Goal: Register for event/course

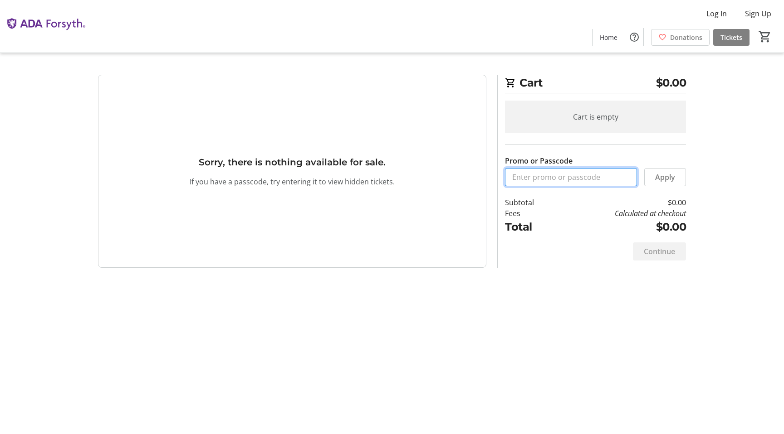
click at [534, 177] on input "Promo or Passcode" at bounding box center [571, 177] width 132 height 18
paste input "ORALHEALTH2025"
type input "ORALHEALTH2025"
click at [654, 183] on span at bounding box center [664, 177] width 41 height 22
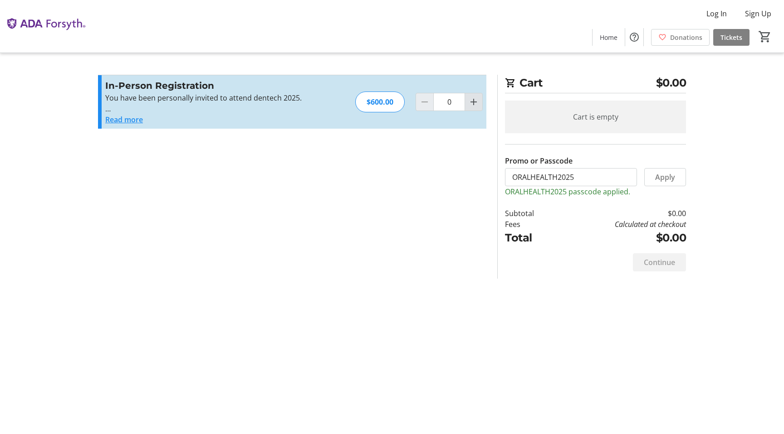
click at [475, 100] on mat-icon "Increment by one" at bounding box center [473, 102] width 11 height 11
type input "1"
click at [475, 100] on div at bounding box center [473, 102] width 18 height 18
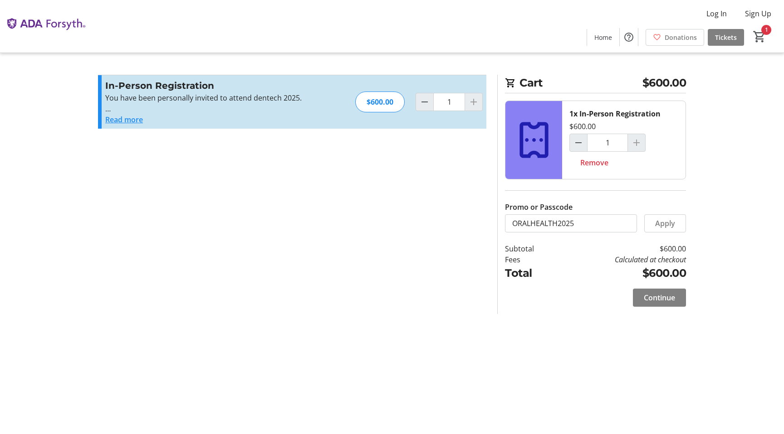
click at [474, 103] on div at bounding box center [473, 102] width 18 height 18
click at [636, 146] on div at bounding box center [636, 143] width 18 height 18
click at [636, 144] on div at bounding box center [636, 143] width 18 height 18
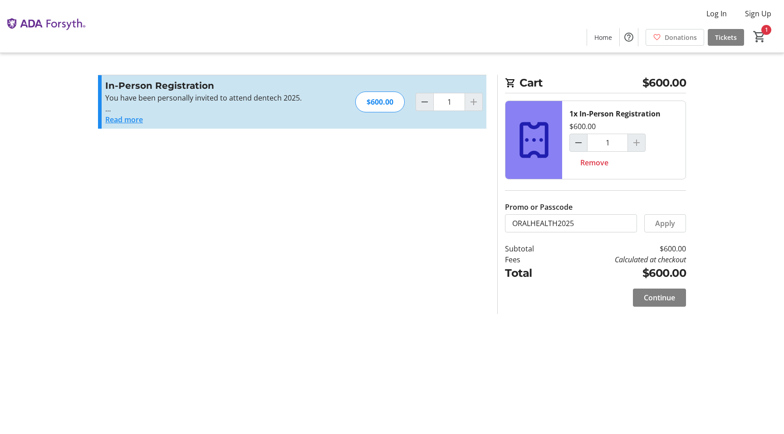
click at [635, 141] on div at bounding box center [636, 143] width 18 height 18
click at [125, 122] on button "Read more" at bounding box center [124, 119] width 38 height 11
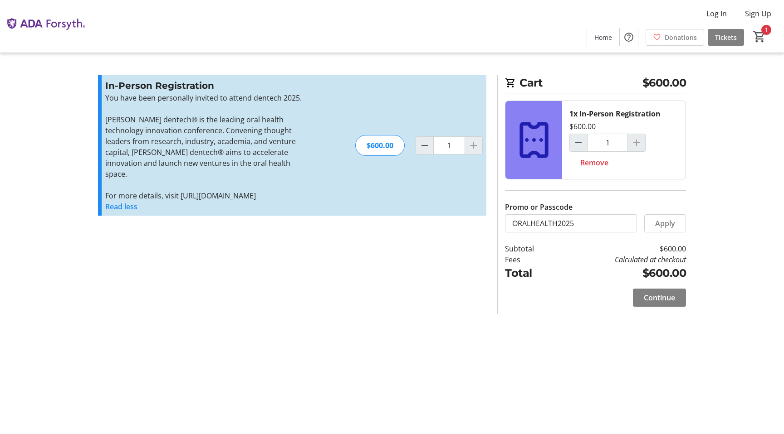
click at [638, 144] on div at bounding box center [636, 143] width 18 height 18
click at [637, 143] on div at bounding box center [636, 143] width 18 height 18
click at [724, 8] on span at bounding box center [716, 14] width 35 height 22
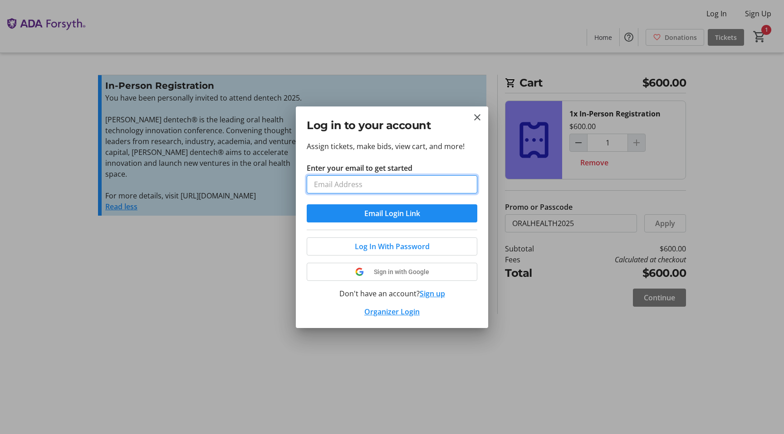
click at [402, 186] on input "Enter your email to get started" at bounding box center [392, 185] width 171 height 18
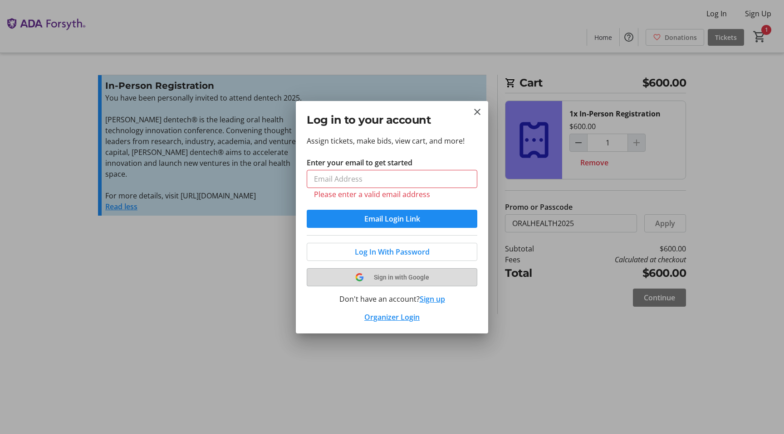
click at [387, 271] on button "Sign in with Google" at bounding box center [392, 277] width 171 height 18
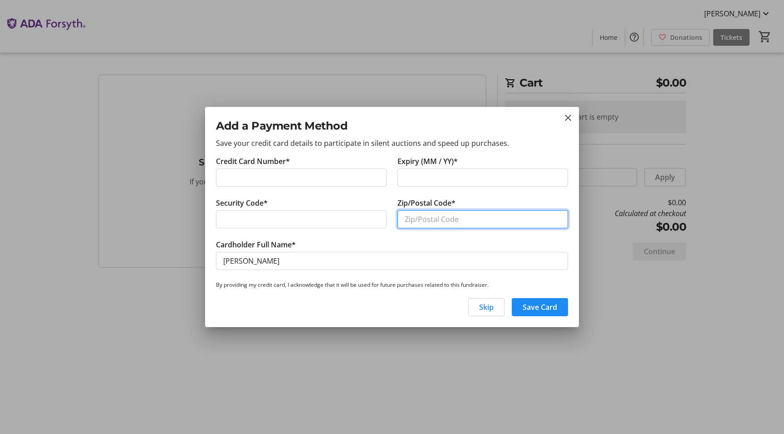
click at [429, 220] on input "Zip/Postal Code*" at bounding box center [482, 219] width 171 height 18
type input "20191"
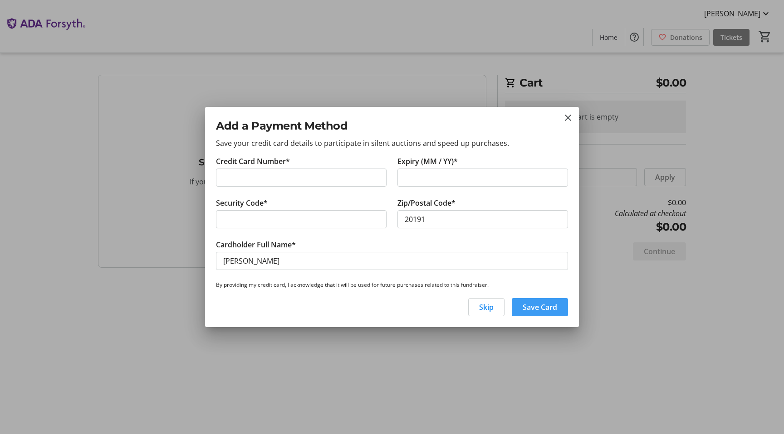
click at [522, 304] on span "Save Card" at bounding box center [539, 307] width 34 height 11
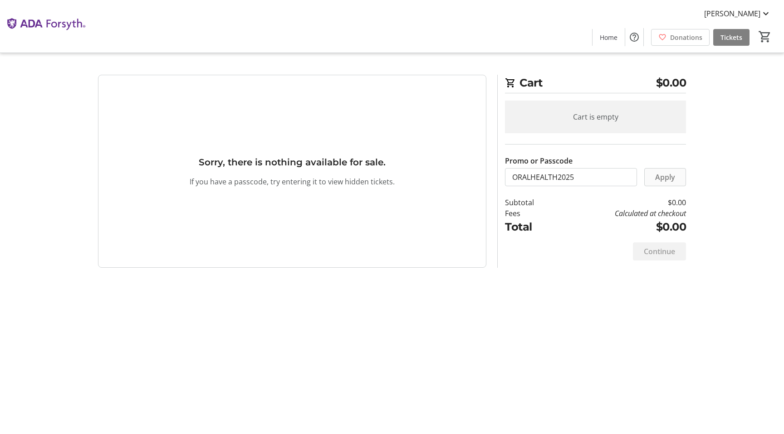
click at [663, 180] on span "Apply" at bounding box center [665, 177] width 20 height 11
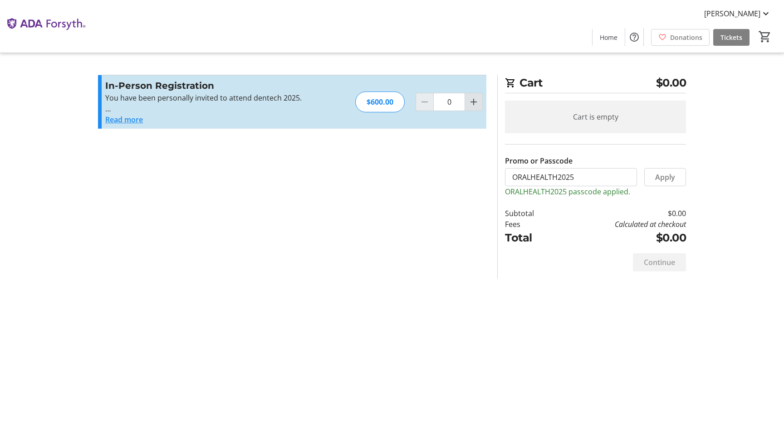
click at [479, 105] on span "Increment by one" at bounding box center [473, 101] width 17 height 17
type input "1"
click at [479, 105] on div at bounding box center [473, 102] width 18 height 18
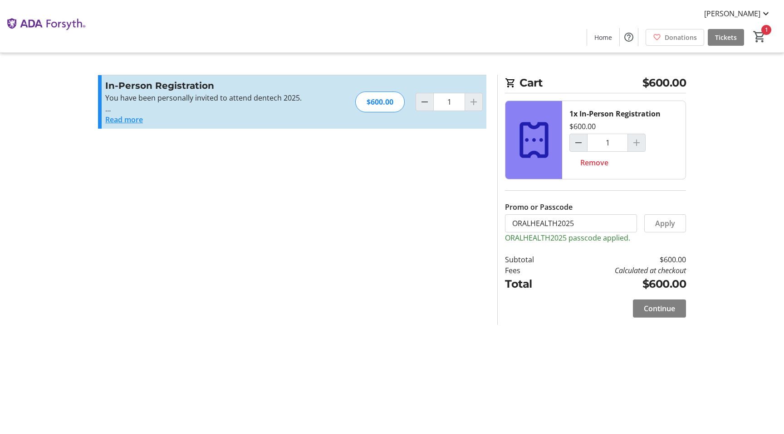
click at [632, 146] on div at bounding box center [636, 143] width 18 height 18
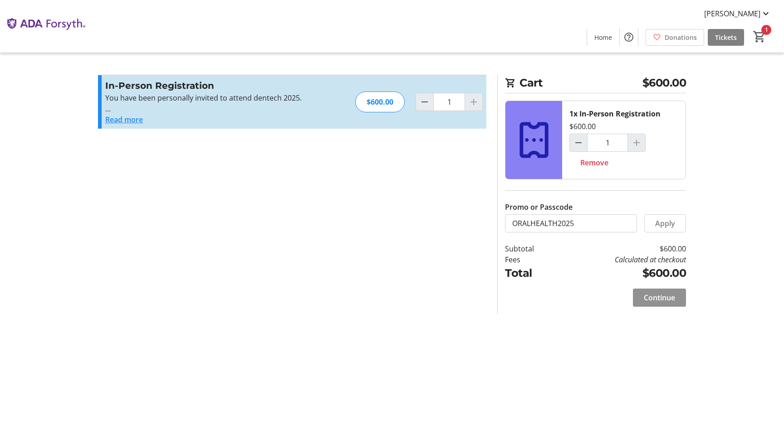
click at [655, 299] on span "Continue" at bounding box center [659, 298] width 31 height 11
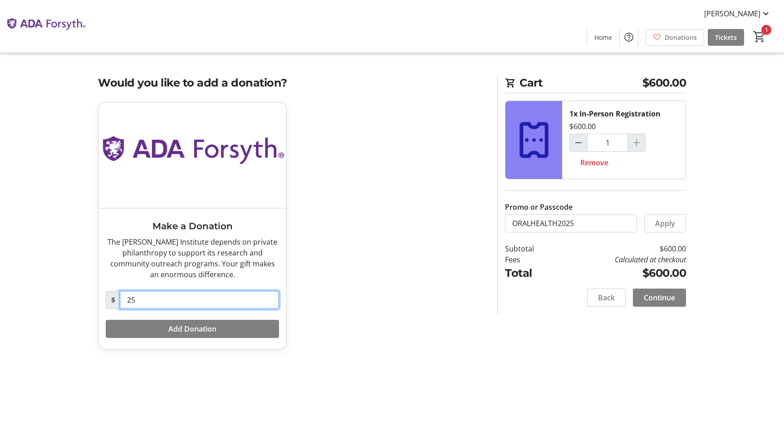
click at [240, 299] on input "25" at bounding box center [199, 300] width 159 height 18
type input "0"
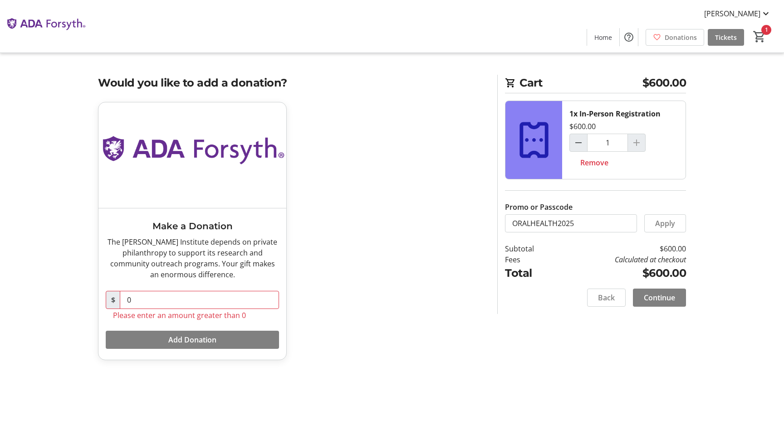
click at [474, 303] on div "Make a Donation The [PERSON_NAME] Institute depends on private philanthropy to …" at bounding box center [292, 236] width 399 height 269
click at [193, 297] on input "0" at bounding box center [199, 300] width 159 height 18
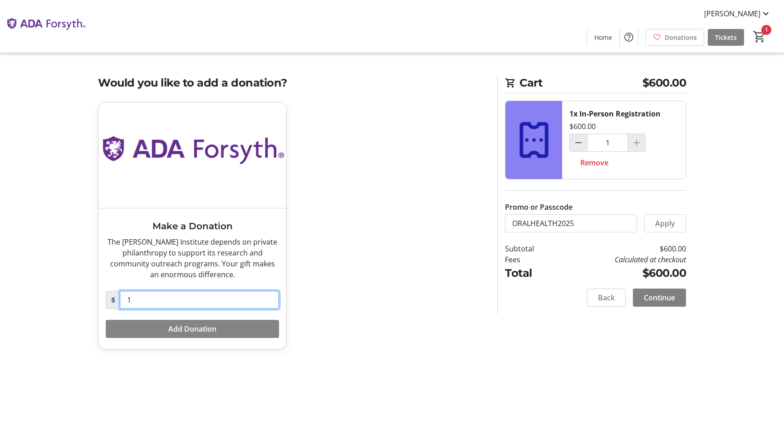
type input "1"
click at [190, 334] on span "Add Donation" at bounding box center [192, 329] width 48 height 11
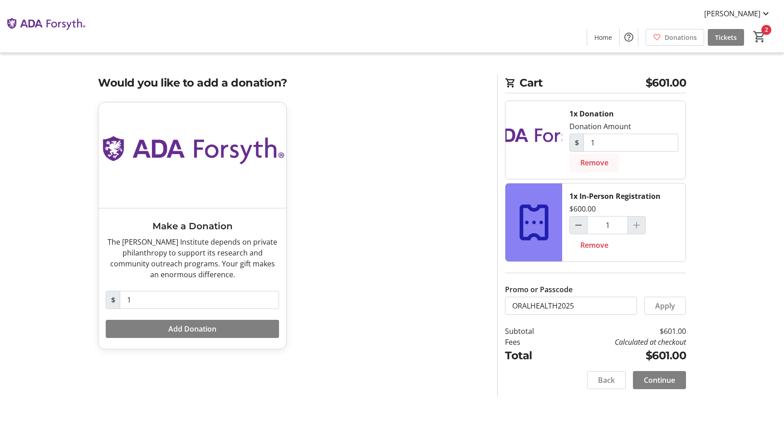
click at [584, 160] on span "Remove" at bounding box center [594, 162] width 28 height 11
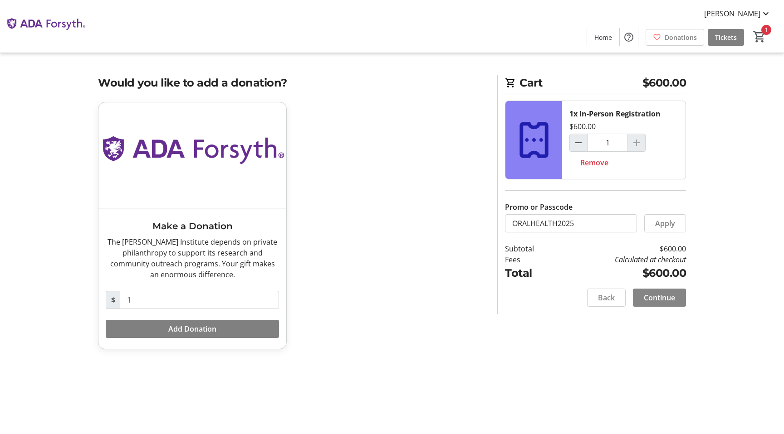
click at [655, 297] on span "Continue" at bounding box center [659, 298] width 31 height 11
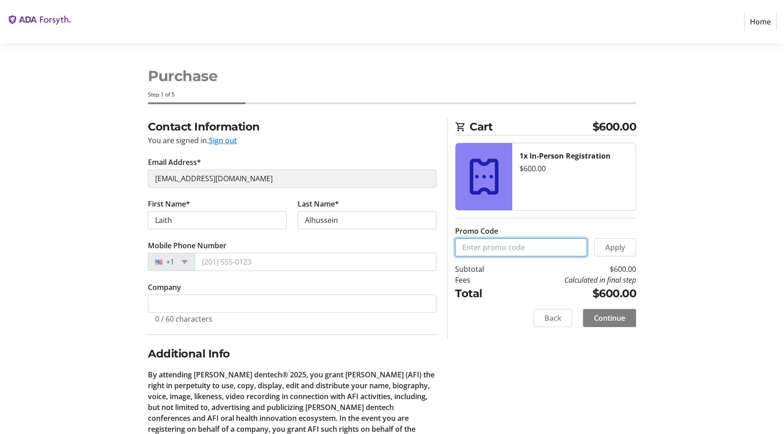
click at [548, 244] on input "Promo Code" at bounding box center [521, 248] width 132 height 18
click at [30, 34] on img at bounding box center [39, 22] width 64 height 36
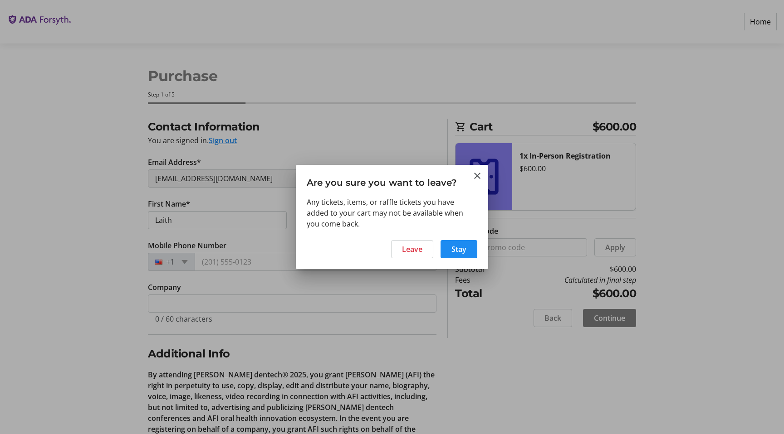
click at [33, 24] on div at bounding box center [392, 217] width 784 height 434
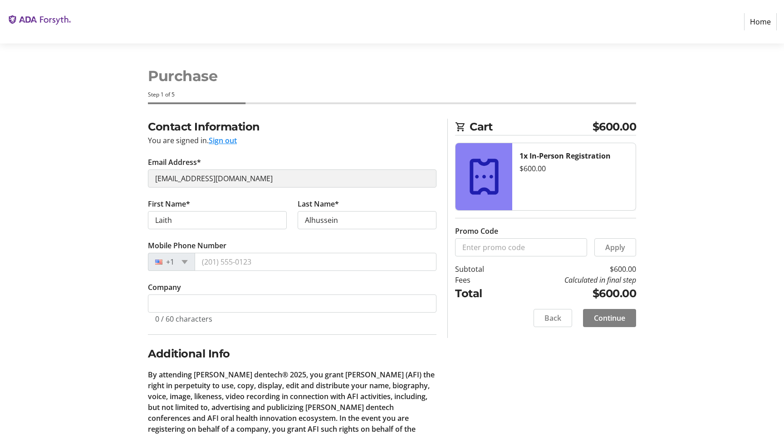
click at [33, 24] on img at bounding box center [39, 22] width 64 height 36
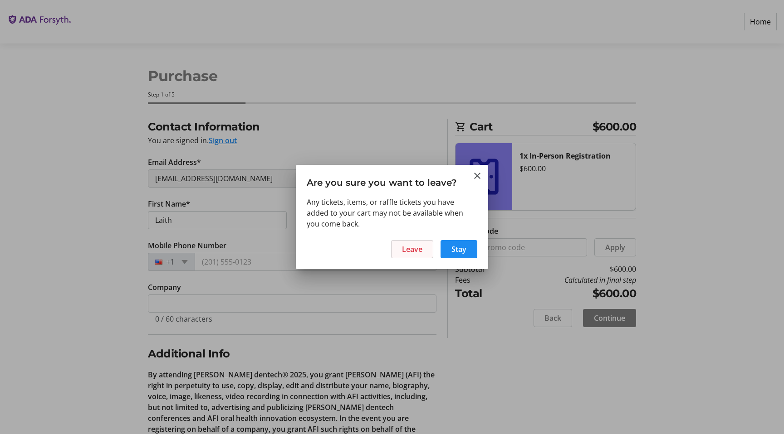
click at [418, 255] on span at bounding box center [411, 250] width 41 height 22
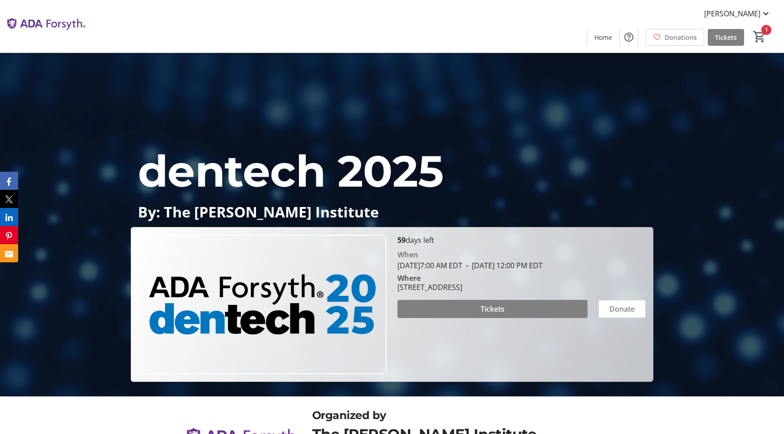
scroll to position [27, 0]
